Goal: Task Accomplishment & Management: Complete application form

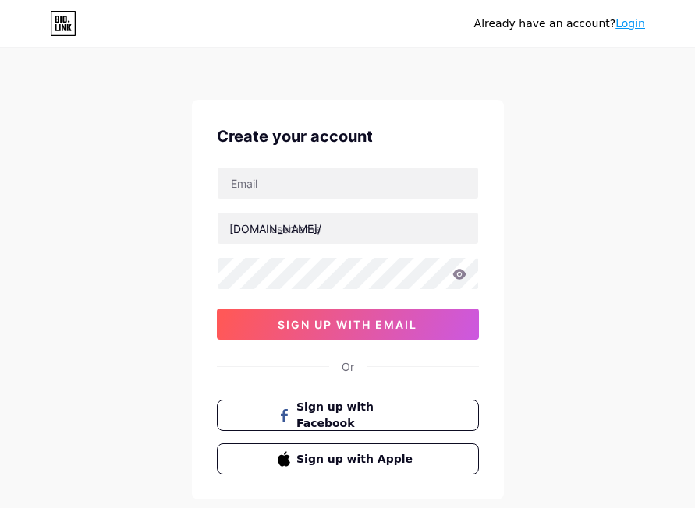
click at [126, 198] on div "Already have an account? Login Create your account [DOMAIN_NAME]/ 0cAFcWeA6a3Dm…" at bounding box center [347, 298] width 695 height 596
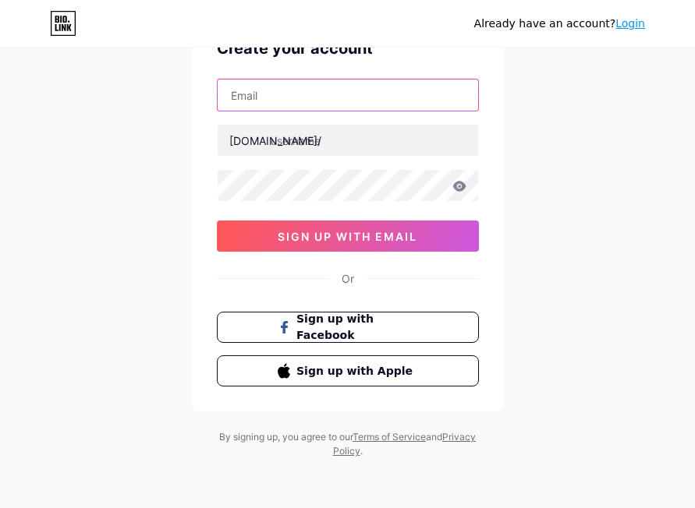
click at [245, 100] on input "text" at bounding box center [348, 95] width 260 height 31
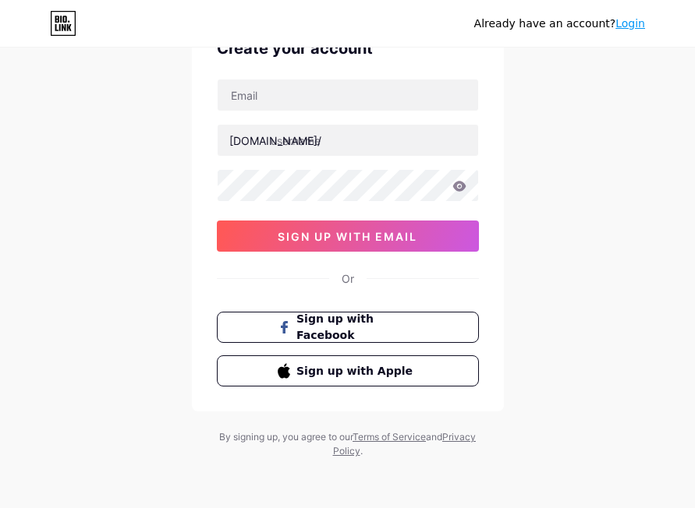
click at [115, 162] on div "Already have an account? Login Create your account [DOMAIN_NAME]/ 0cAFcWeA6a3Dm…" at bounding box center [347, 210] width 695 height 596
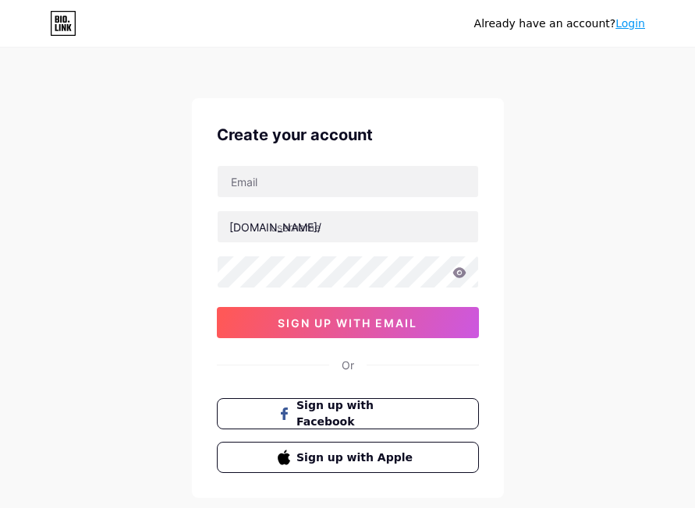
scroll to position [0, 0]
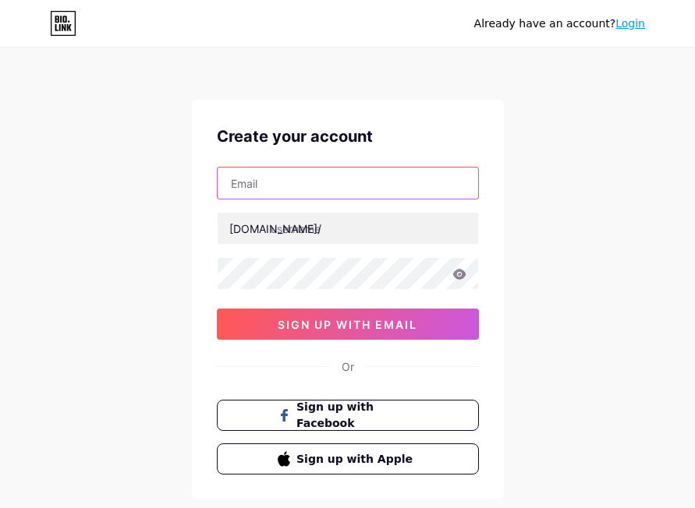
click at [248, 175] on input "text" at bounding box center [348, 183] width 260 height 31
type input "[EMAIL_ADDRESS][DOMAIN_NAME]"
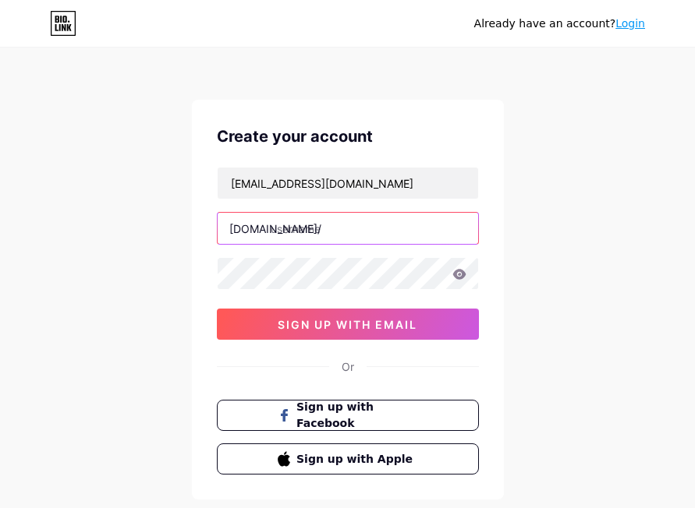
click at [300, 238] on input "text" at bounding box center [348, 228] width 260 height 31
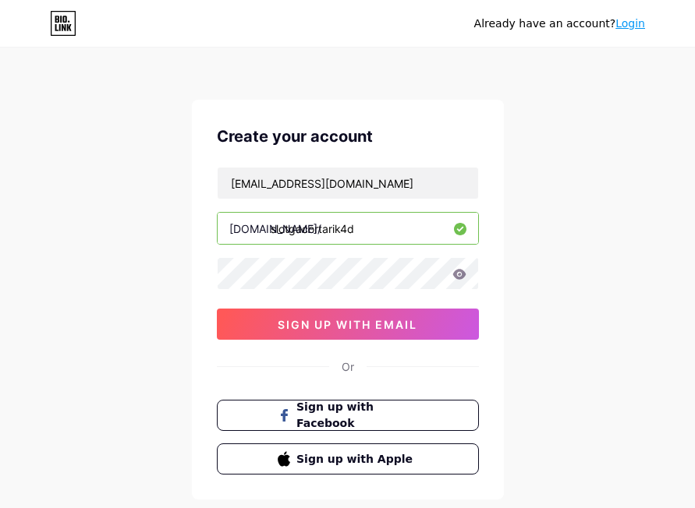
type input "slotgacortarik4d"
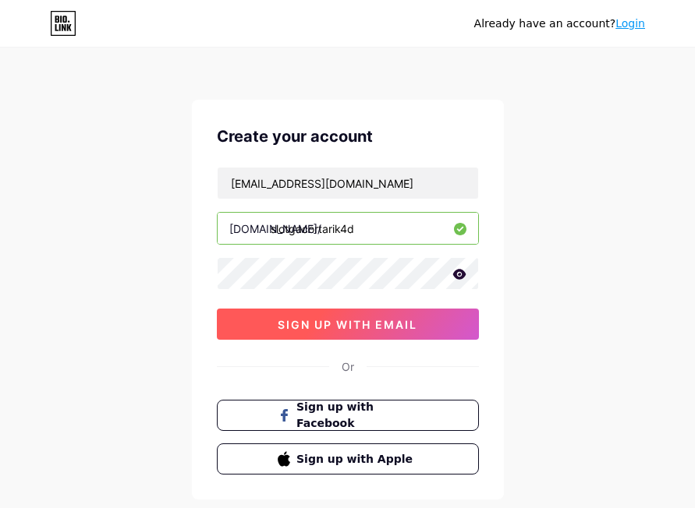
click at [260, 328] on button "sign up with email" at bounding box center [348, 324] width 262 height 31
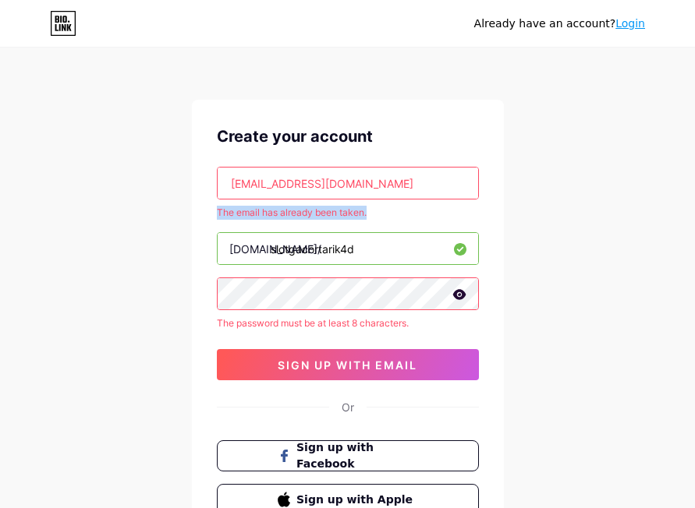
drag, startPoint x: 380, startPoint y: 211, endPoint x: 175, endPoint y: 213, distance: 205.8
click at [166, 213] on div "Already have an account? Login Create your account [EMAIL_ADDRESS][DOMAIN_NAME]…" at bounding box center [347, 318] width 695 height 637
copy div "The email has already been taken."
drag, startPoint x: 424, startPoint y: 180, endPoint x: 104, endPoint y: 180, distance: 319.7
click at [104, 180] on div "Already have an account? Login Create your account [EMAIL_ADDRESS][DOMAIN_NAME]…" at bounding box center [347, 318] width 695 height 637
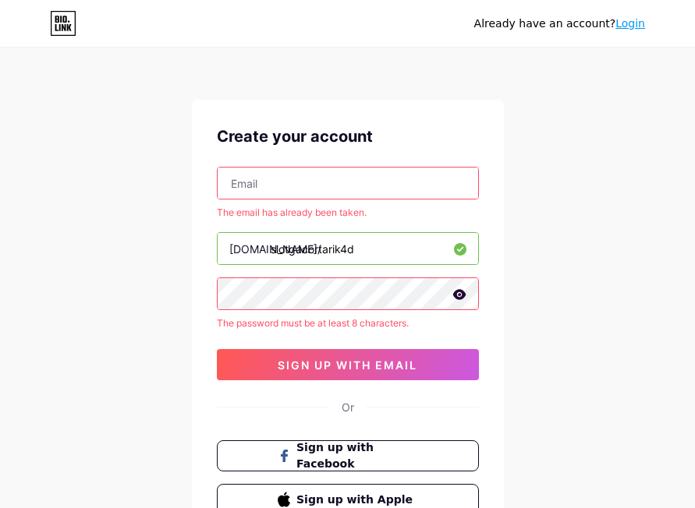
click at [591, 337] on div "Already have an account? Login Create your account The email has already been t…" at bounding box center [347, 318] width 695 height 637
click at [119, 289] on div "Already have an account? Login Create your account The email has already been t…" at bounding box center [347, 318] width 695 height 637
click at [618, 191] on div "Already have an account? Login Create your account The email has already been t…" at bounding box center [347, 318] width 695 height 637
click at [294, 190] on input "text" at bounding box center [348, 183] width 260 height 31
paste input "[EMAIL_ADDRESS][DOMAIN_NAME]"
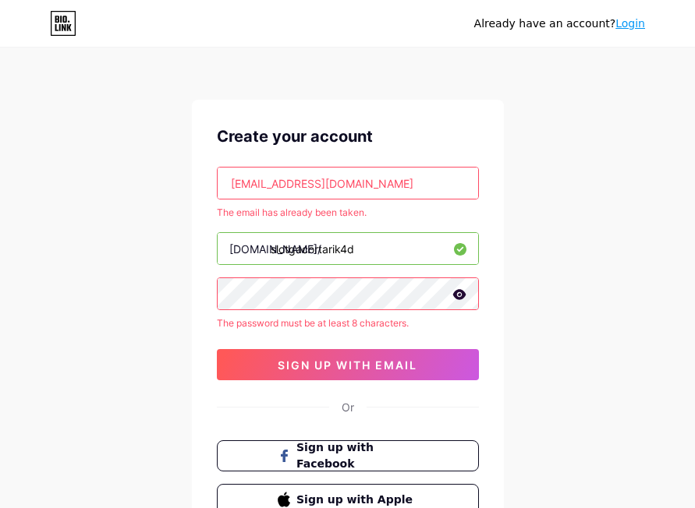
type input "[EMAIL_ADDRESS][DOMAIN_NAME]"
click at [400, 185] on input "[EMAIL_ADDRESS][DOMAIN_NAME]" at bounding box center [348, 183] width 260 height 31
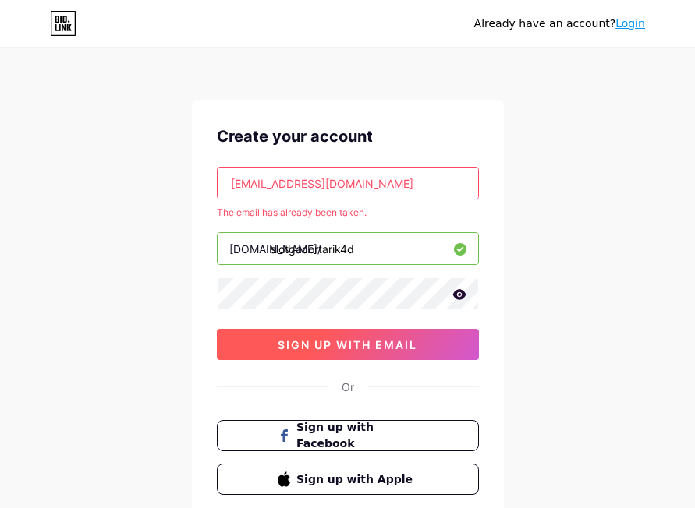
click at [250, 329] on button "sign up with email" at bounding box center [348, 344] width 262 height 31
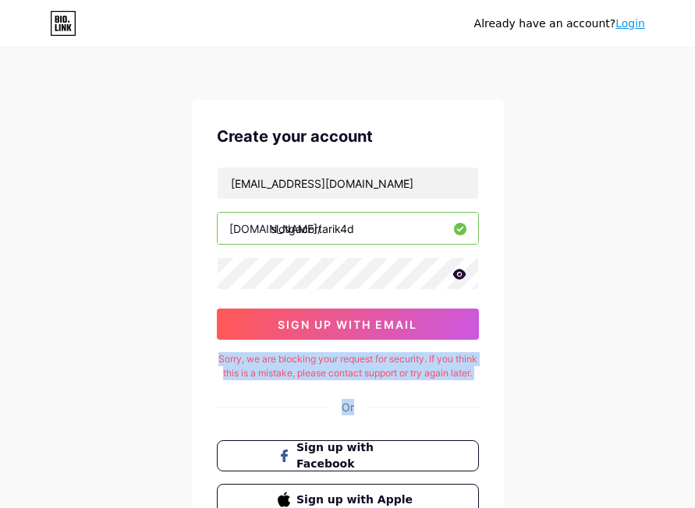
drag, startPoint x: 218, startPoint y: 358, endPoint x: 485, endPoint y: 395, distance: 269.3
click at [485, 395] on div "Create your account [EMAIL_ADDRESS][DOMAIN_NAME] [DOMAIN_NAME]/ slotgacortarik4…" at bounding box center [348, 320] width 312 height 441
copy div "Sorry, we are blocking your request for security. If you think this is a mistak…"
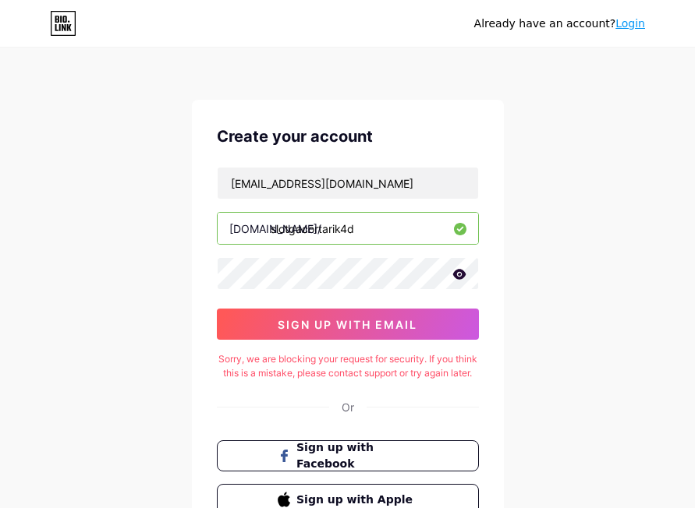
click at [377, 223] on input "slotgacortarik4d" at bounding box center [348, 228] width 260 height 31
click at [160, 271] on div "Already have an account? Login Create your account [EMAIL_ADDRESS][DOMAIN_NAME]…" at bounding box center [347, 318] width 695 height 637
click at [564, 329] on div "Already have an account? Login Create your account [EMAIL_ADDRESS][DOMAIN_NAME]…" at bounding box center [347, 318] width 695 height 637
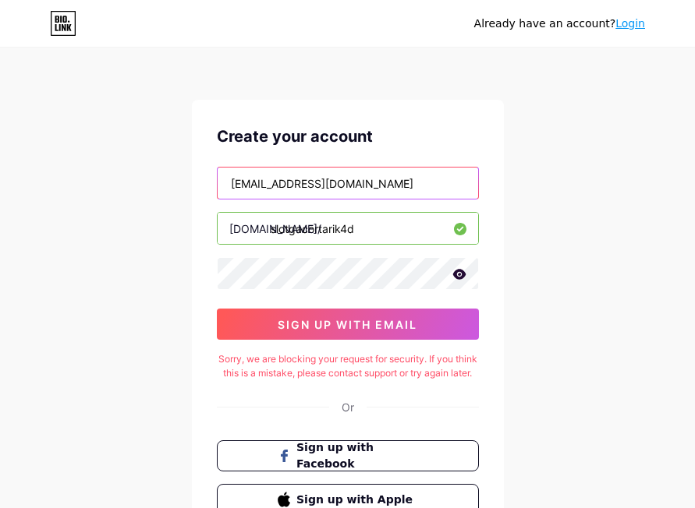
drag, startPoint x: 395, startPoint y: 186, endPoint x: 152, endPoint y: 183, distance: 243.3
click at [153, 183] on div "Already have an account? Login Create your account [EMAIL_ADDRESS][DOMAIN_NAME]…" at bounding box center [347, 318] width 695 height 637
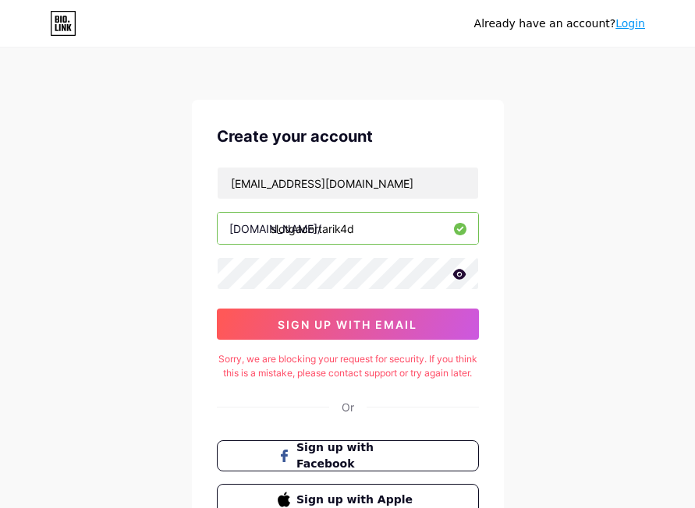
click at [331, 254] on div "[EMAIL_ADDRESS][DOMAIN_NAME] [DOMAIN_NAME]/ slotgacortarik4d 0cAFcWeA5jGAjrvrCb…" at bounding box center [348, 253] width 262 height 173
click at [150, 280] on div "Already have an account? Login Create your account [EMAIL_ADDRESS][DOMAIN_NAME]…" at bounding box center [347, 318] width 695 height 637
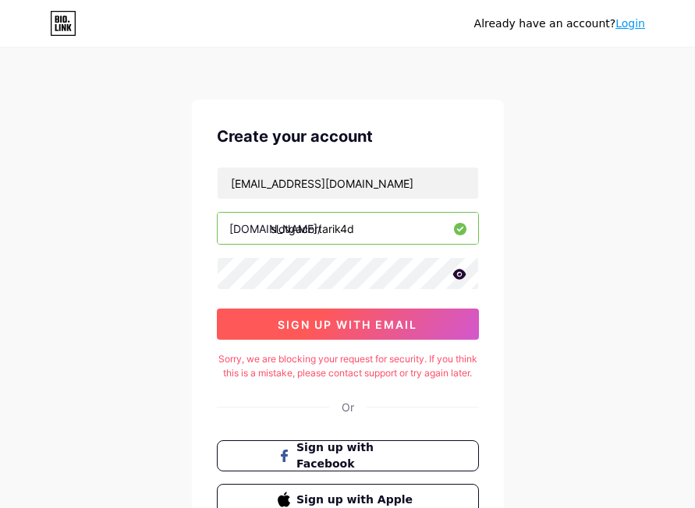
click at [267, 331] on button "sign up with email" at bounding box center [348, 324] width 262 height 31
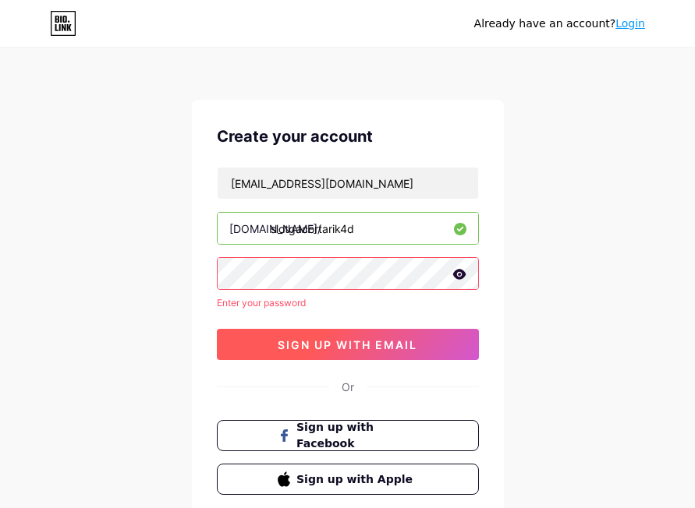
click at [352, 349] on span "sign up with email" at bounding box center [348, 344] width 140 height 13
